Goal: Transaction & Acquisition: Purchase product/service

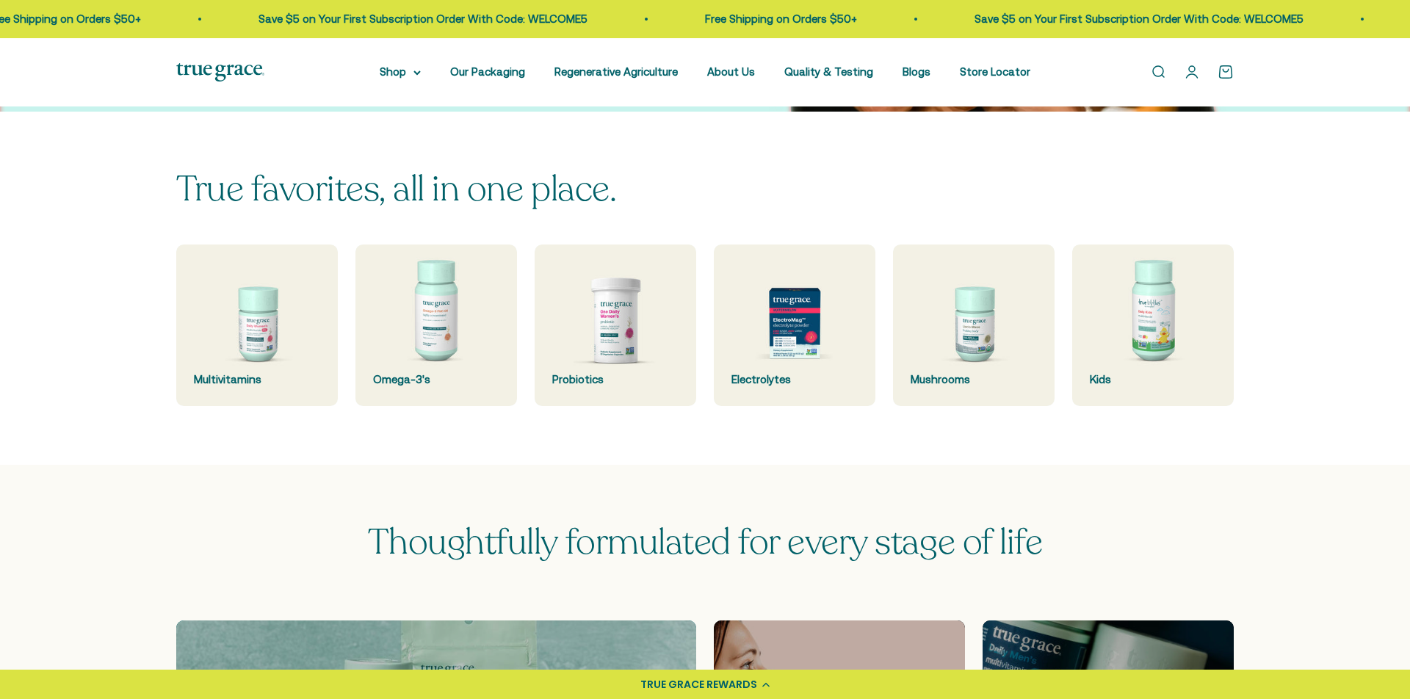
scroll to position [715, 0]
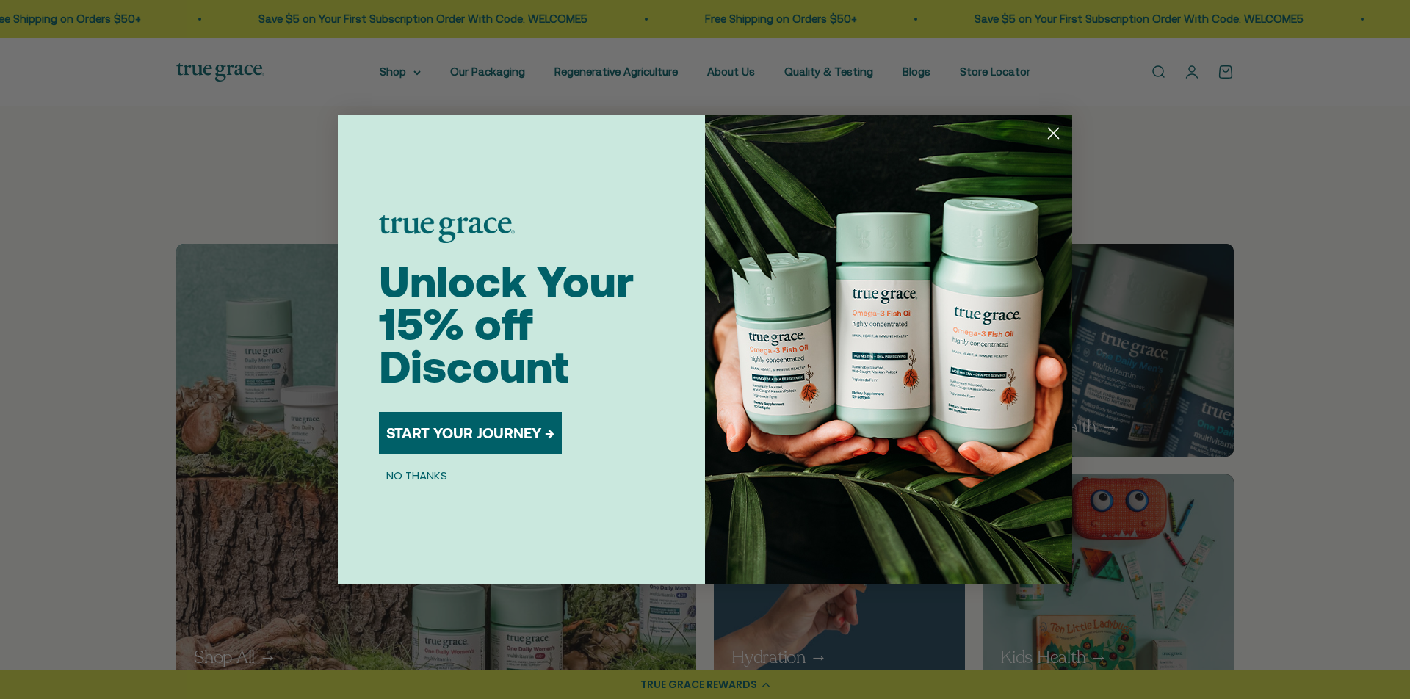
click at [1052, 129] on circle "Close dialog" at bounding box center [1053, 133] width 24 height 24
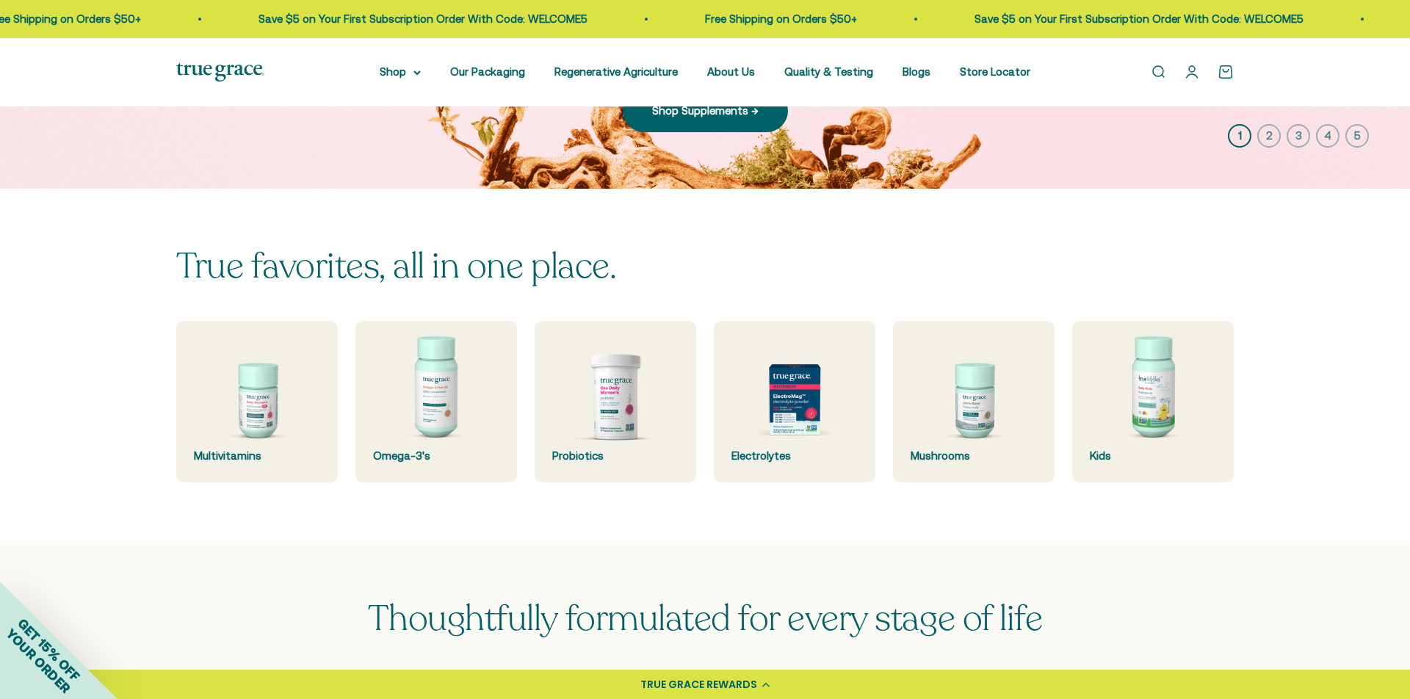
scroll to position [257, 0]
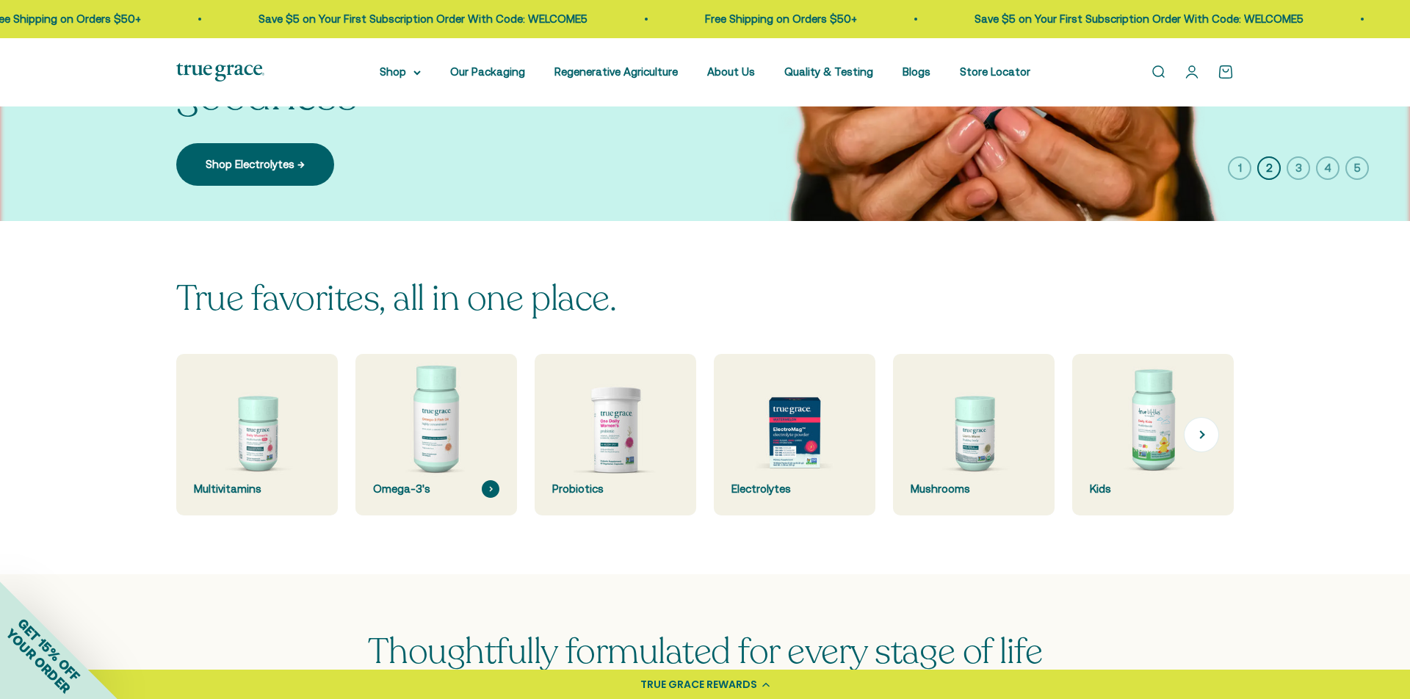
click at [422, 436] on img at bounding box center [435, 434] width 171 height 171
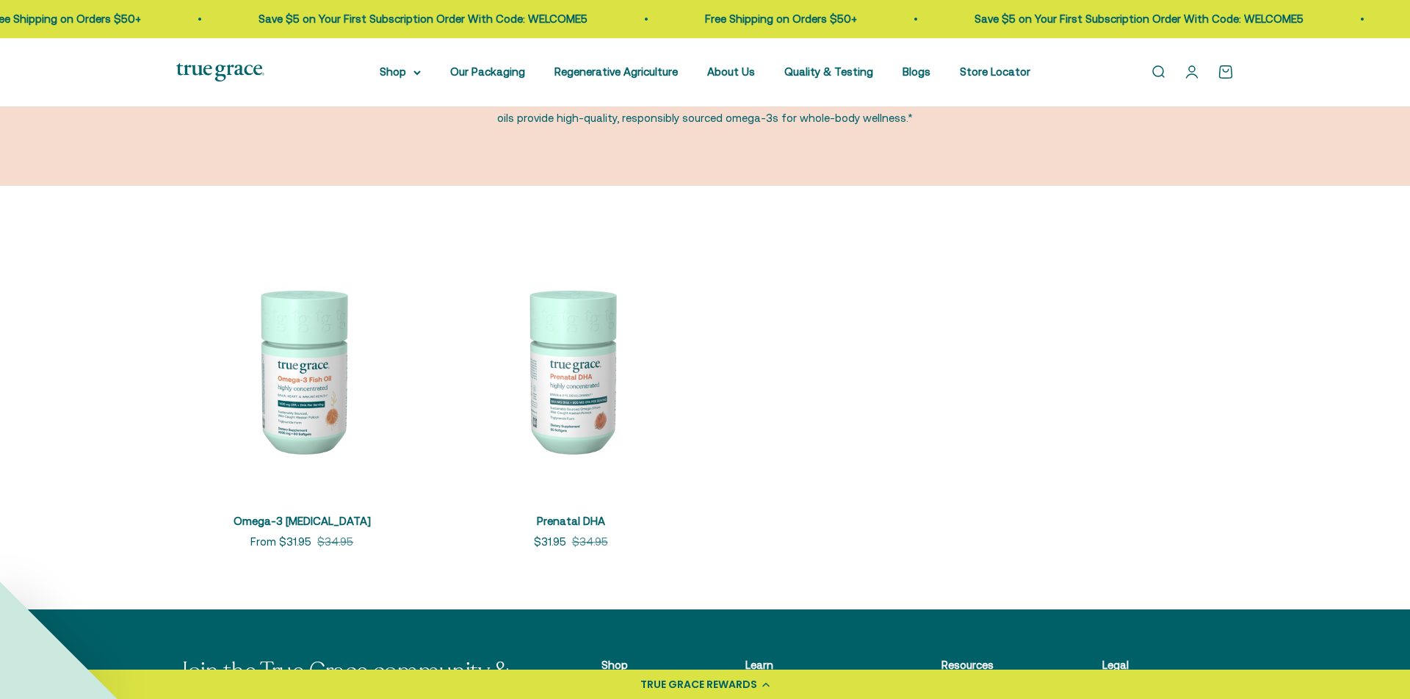
scroll to position [170, 0]
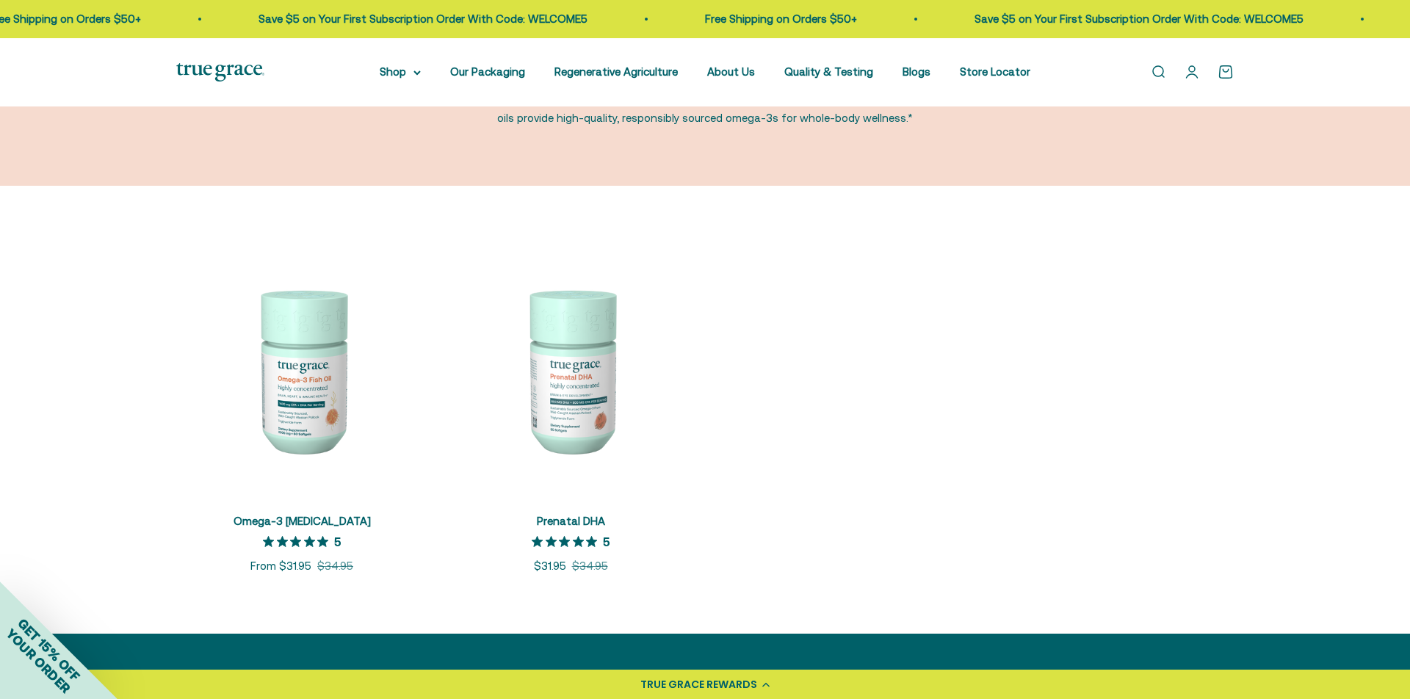
click at [313, 413] on img at bounding box center [301, 370] width 251 height 251
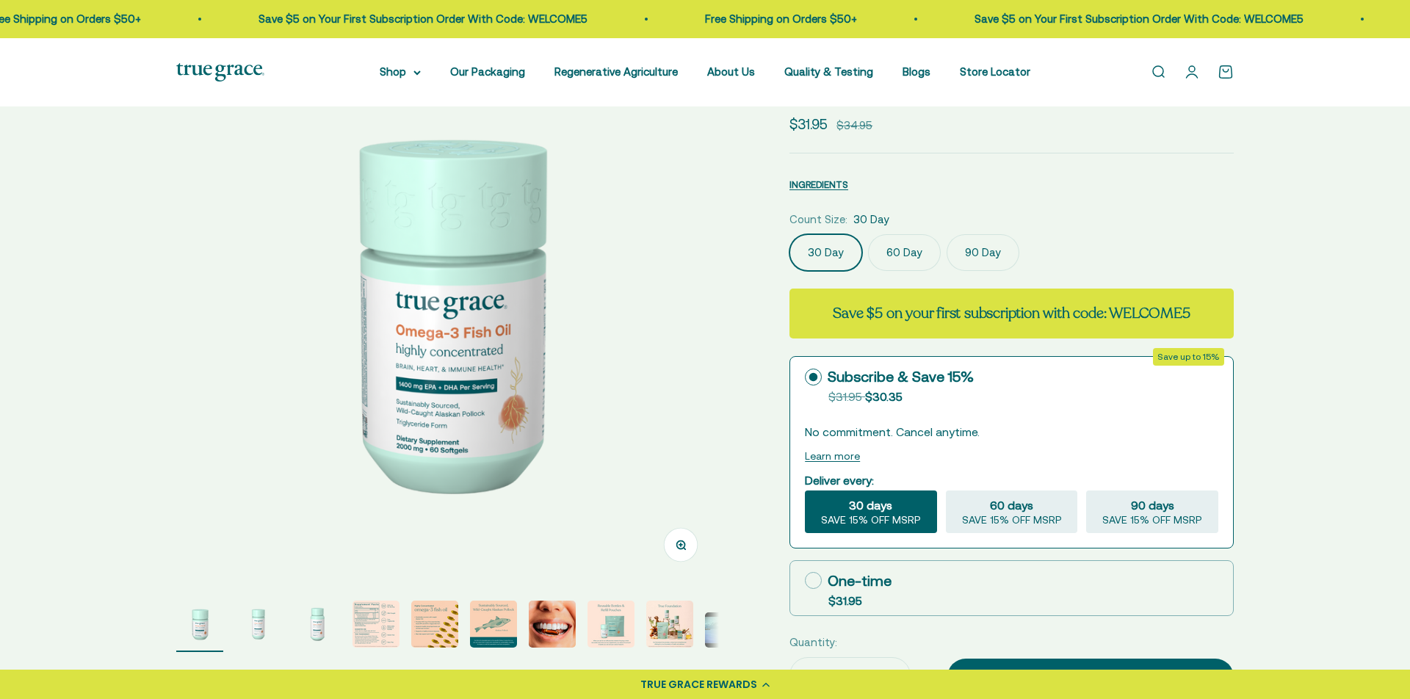
scroll to position [113, 0]
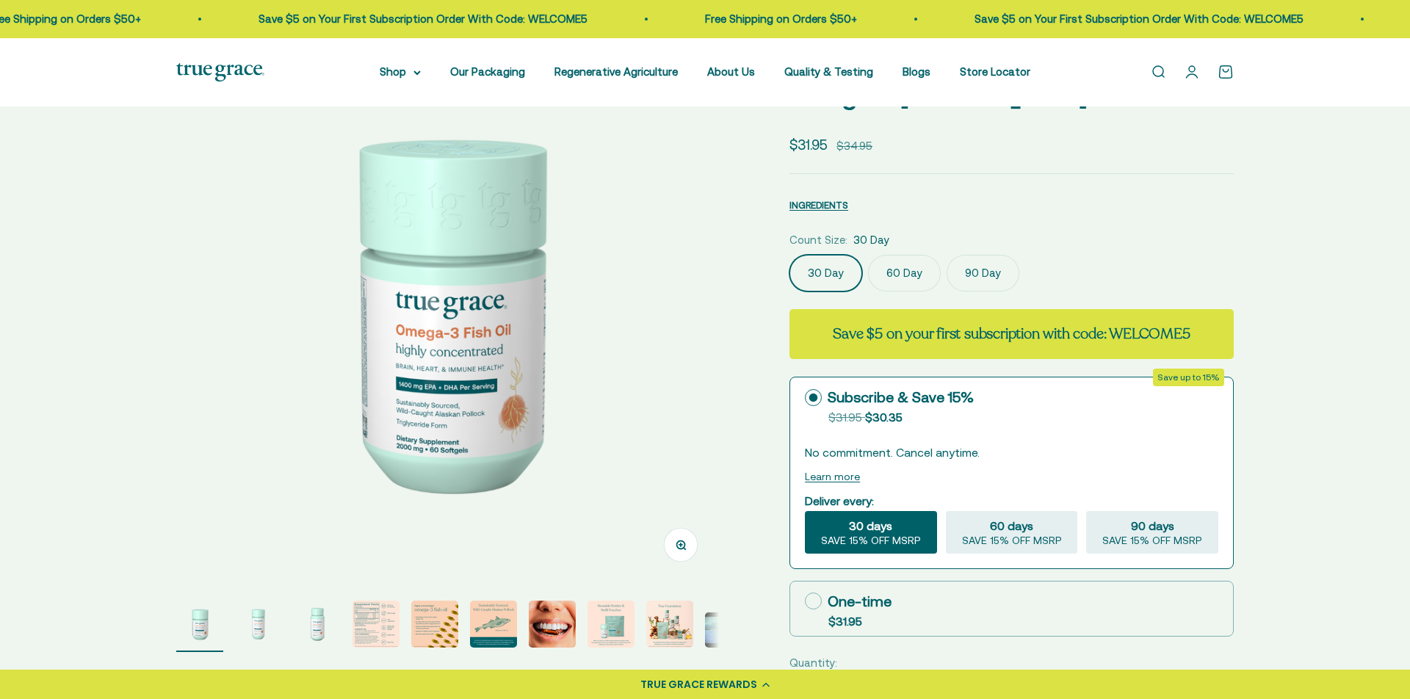
select select "3"
click at [561, 635] on img "Go to item 7" at bounding box center [552, 624] width 47 height 47
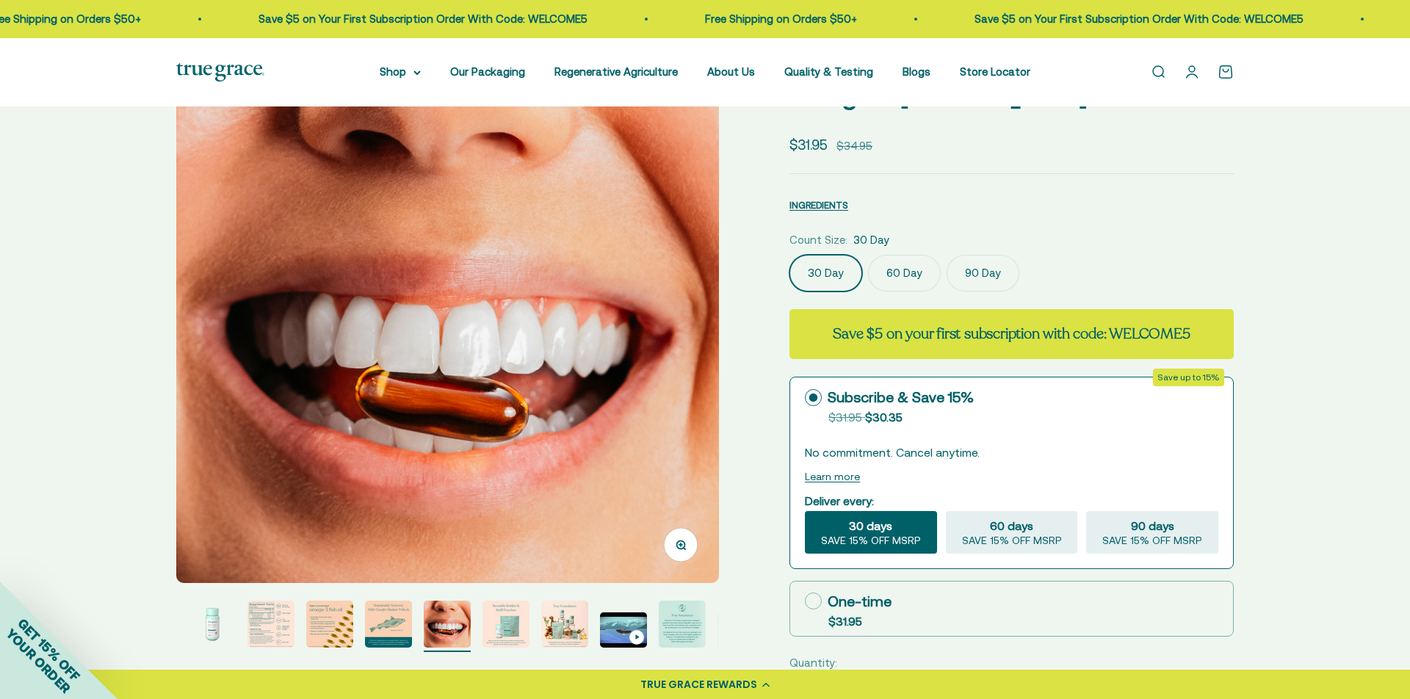
scroll to position [118, 0]
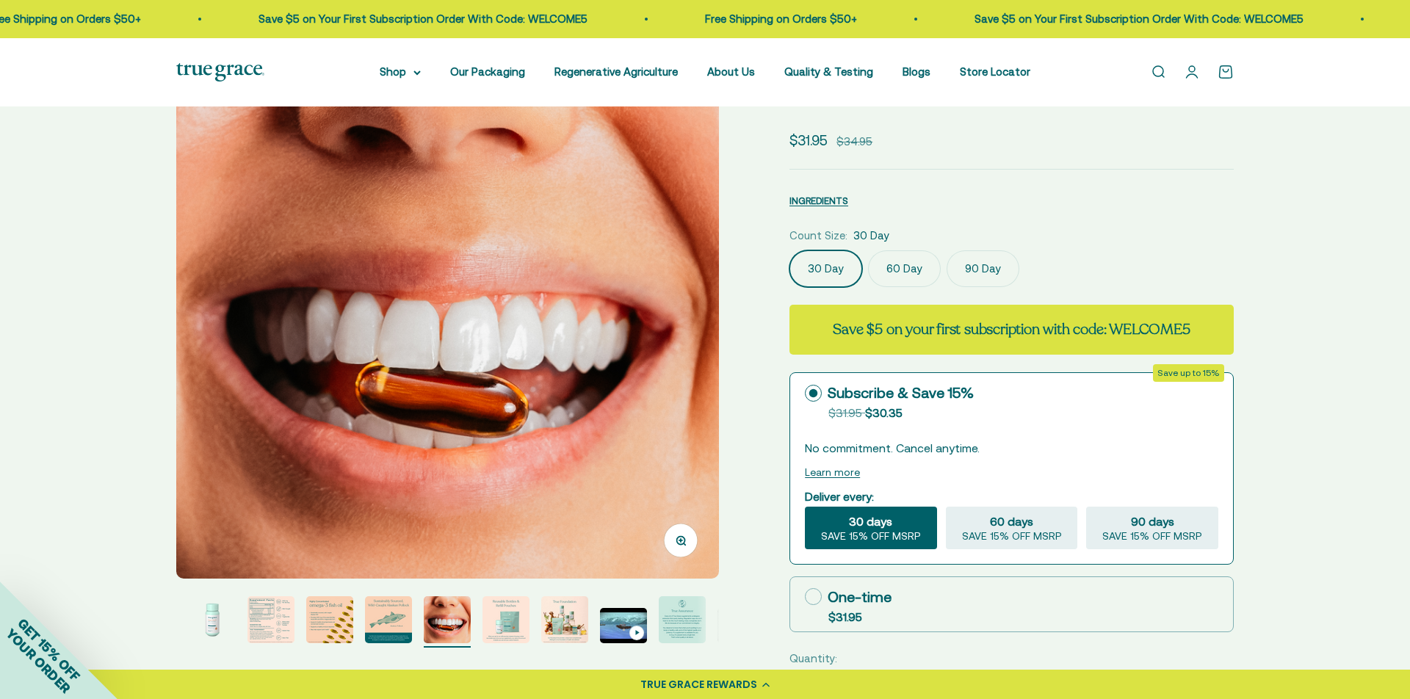
click at [342, 633] on img "Go to item 5" at bounding box center [329, 619] width 47 height 47
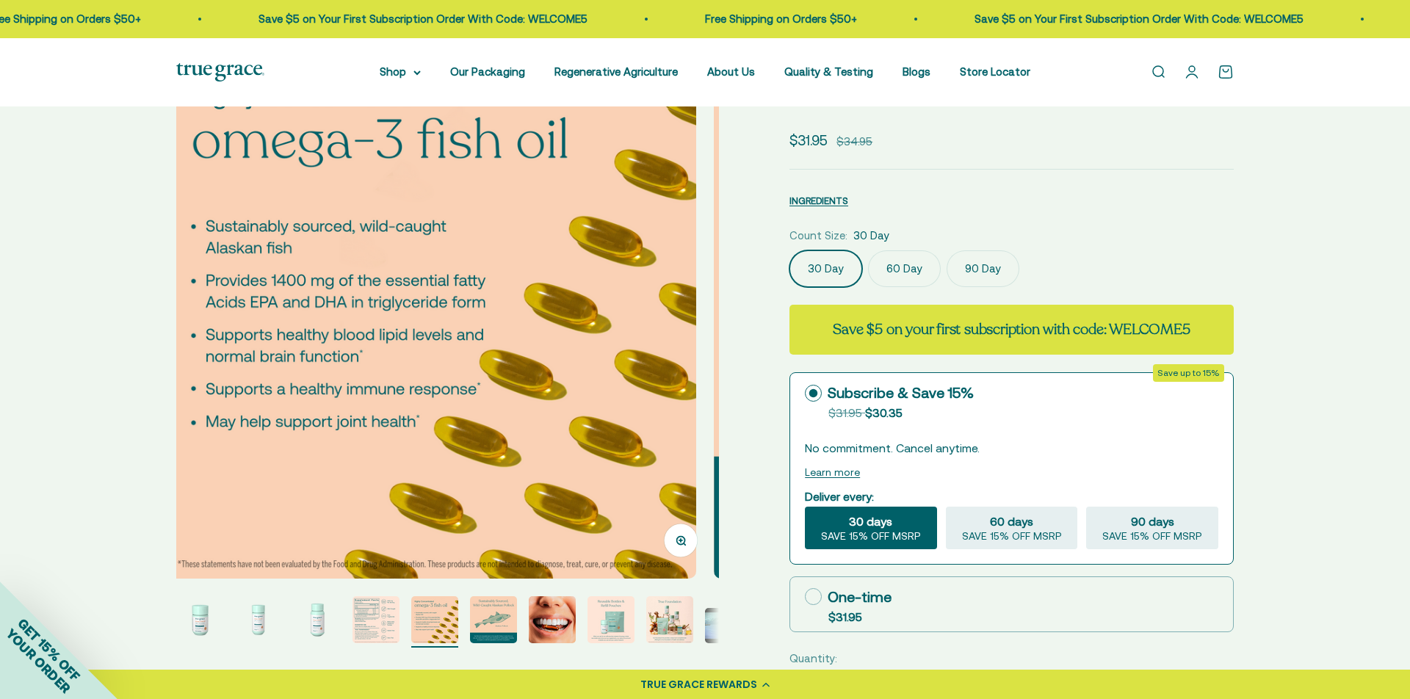
scroll to position [0, 2242]
